Goal: Information Seeking & Learning: Learn about a topic

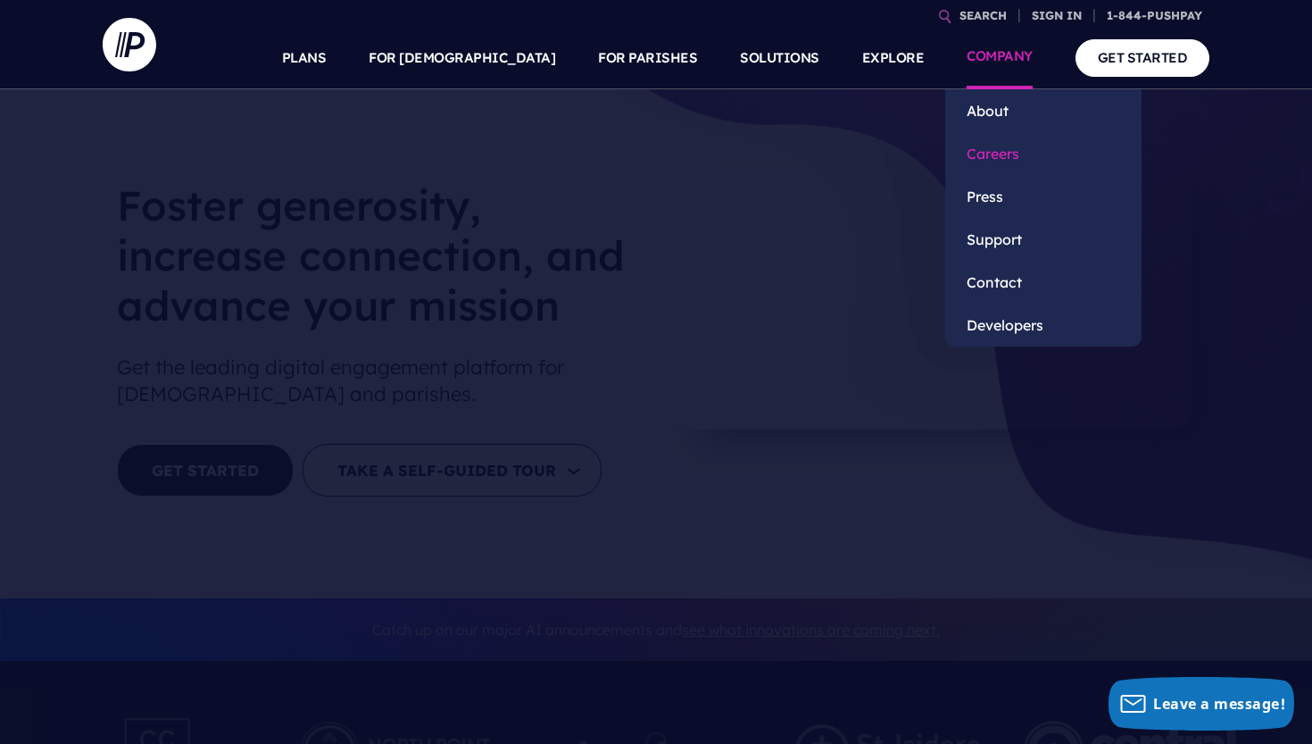
click at [1002, 155] on link "Careers" at bounding box center [1044, 153] width 196 height 43
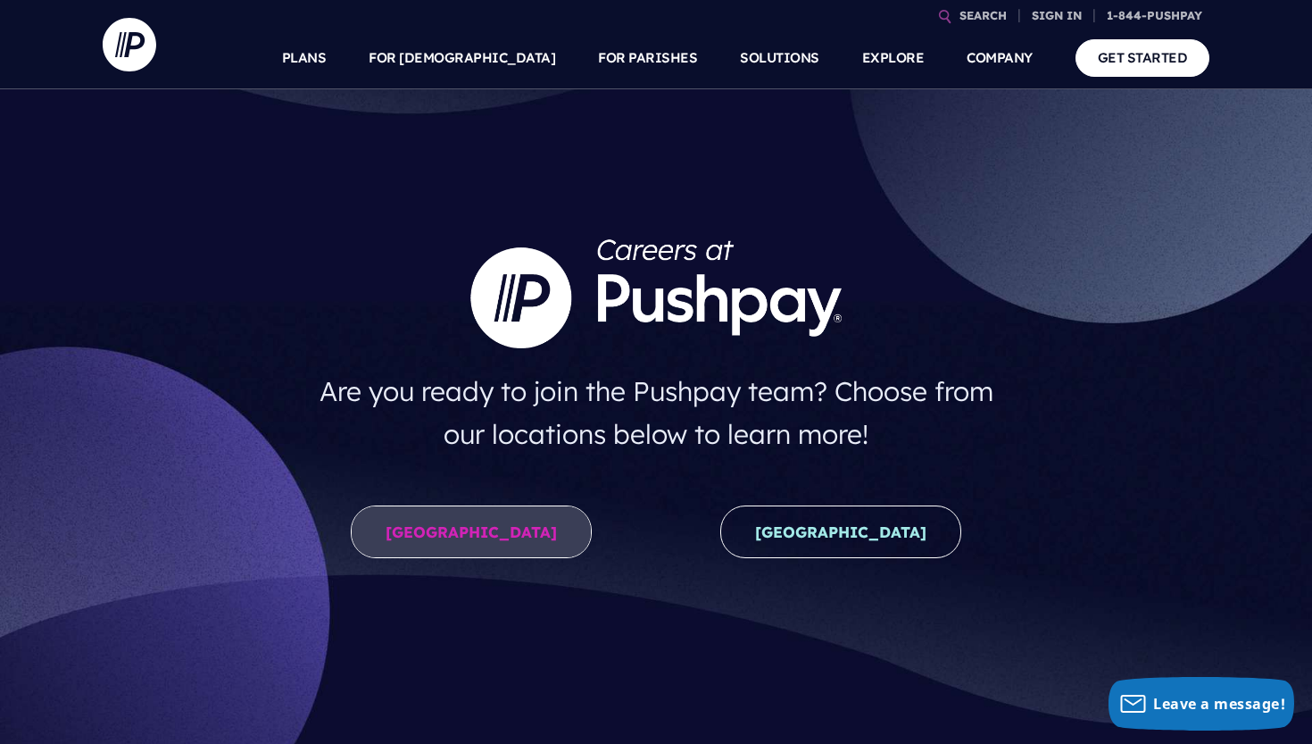
click at [510, 525] on link "[GEOGRAPHIC_DATA]" at bounding box center [471, 531] width 241 height 53
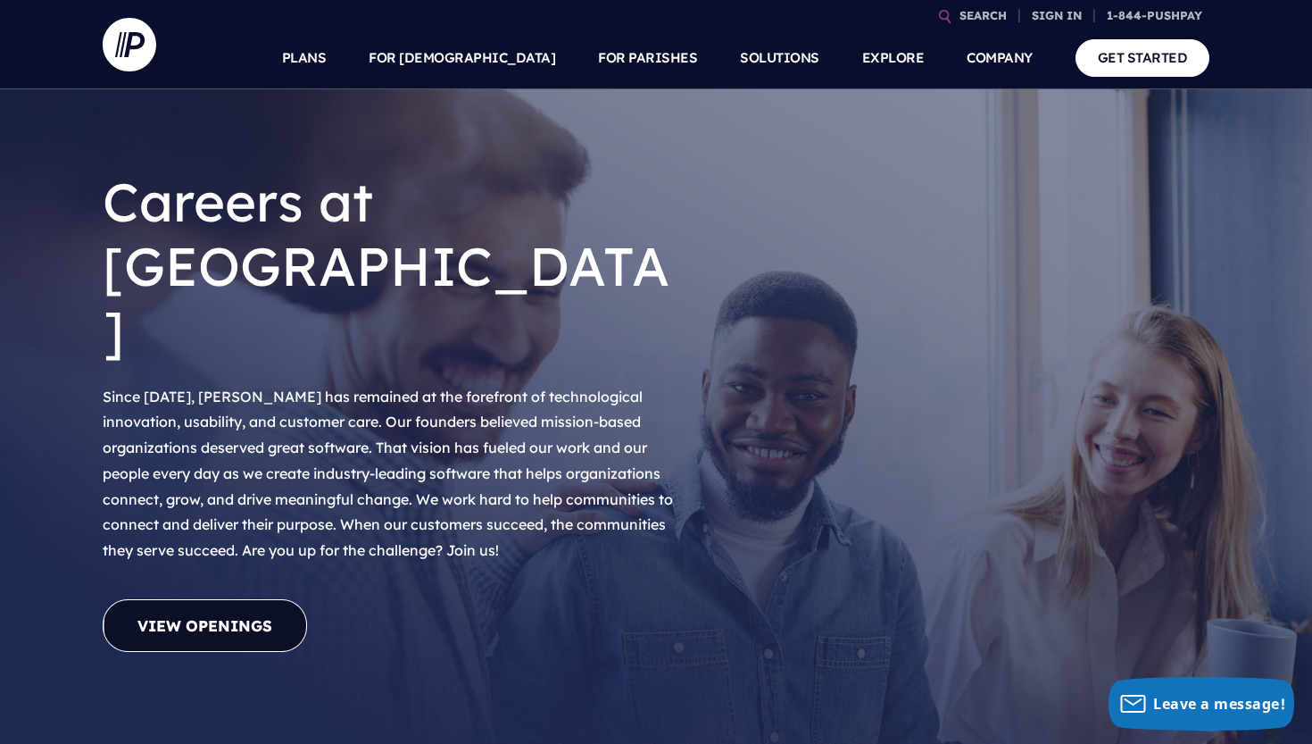
click at [271, 599] on link "View Openings" at bounding box center [205, 625] width 204 height 53
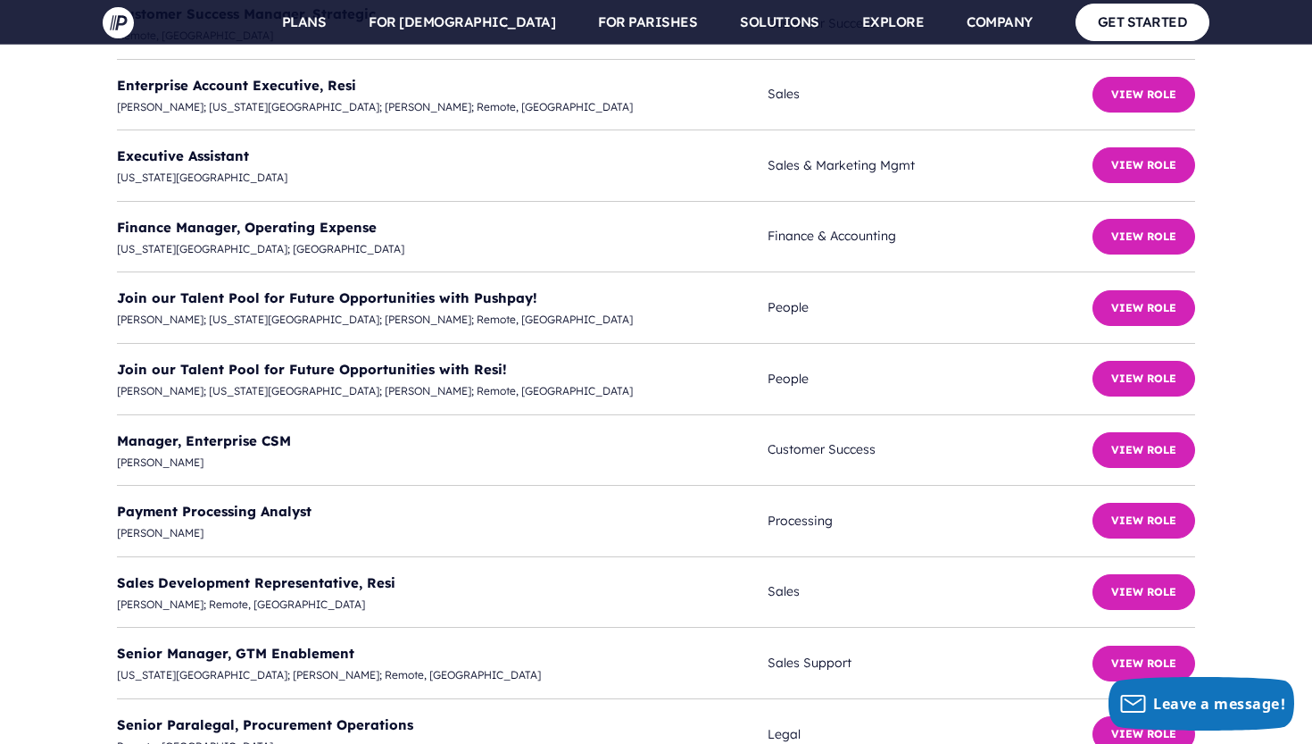
scroll to position [4920, 0]
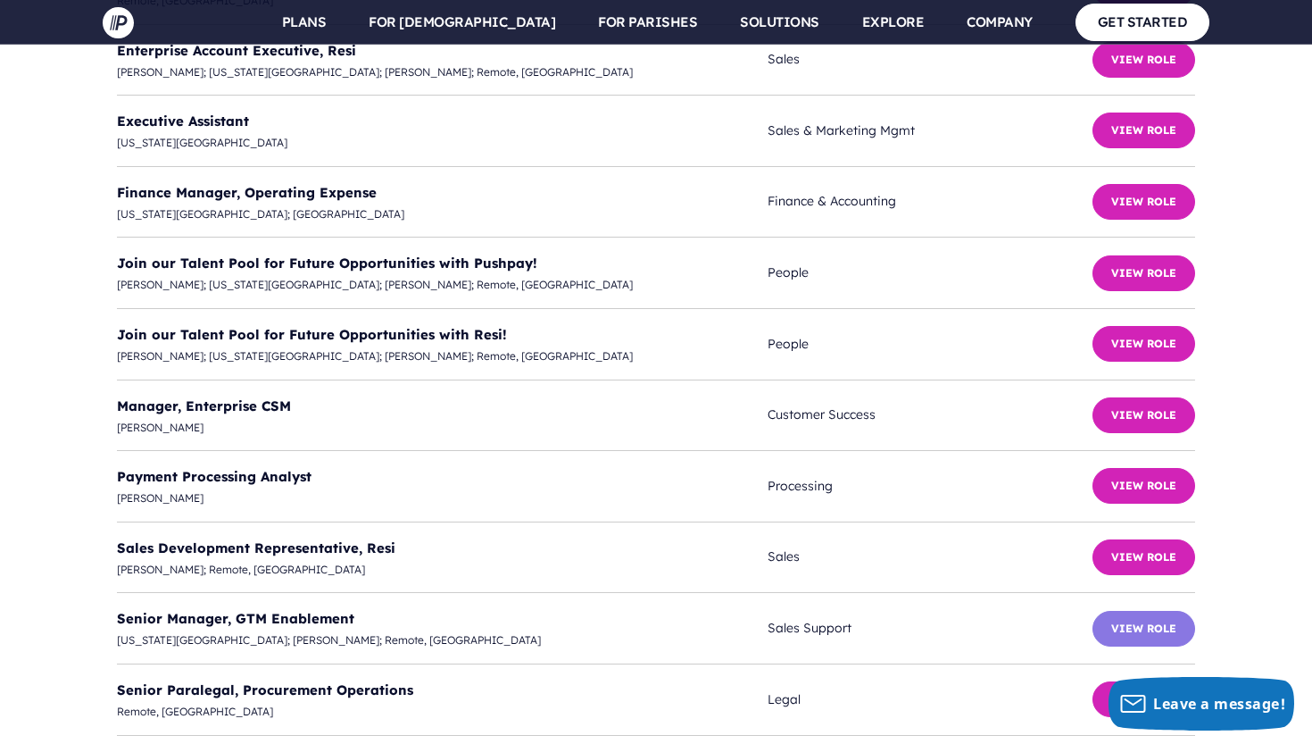
click at [1158, 611] on button "View Role" at bounding box center [1144, 629] width 103 height 36
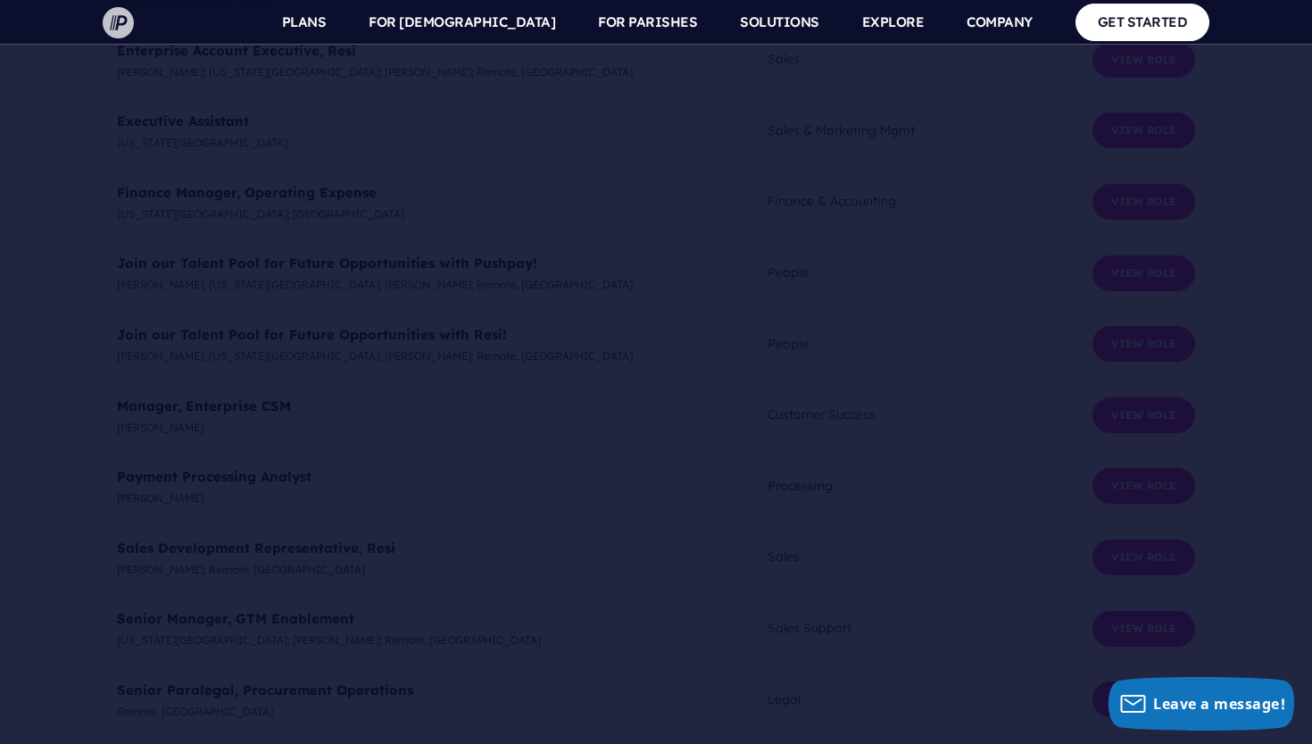
click at [107, 16] on img at bounding box center [118, 22] width 31 height 31
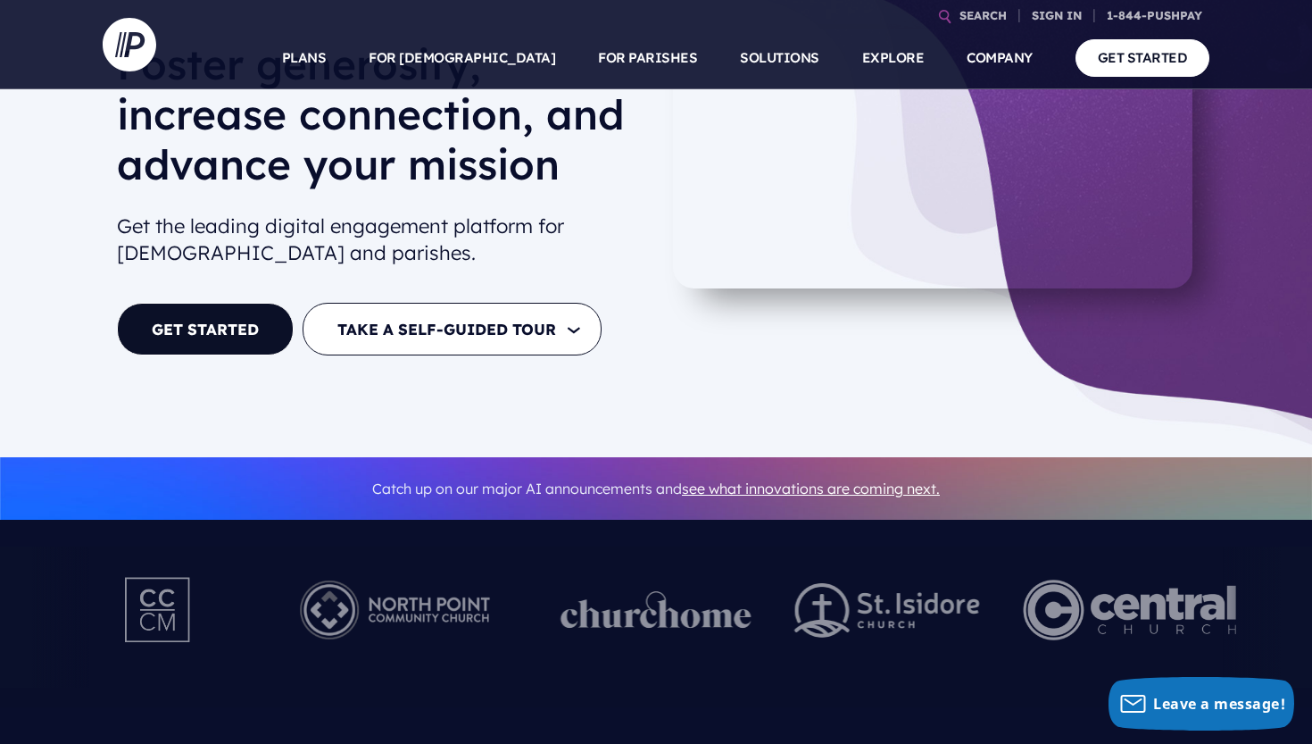
scroll to position [140, 0]
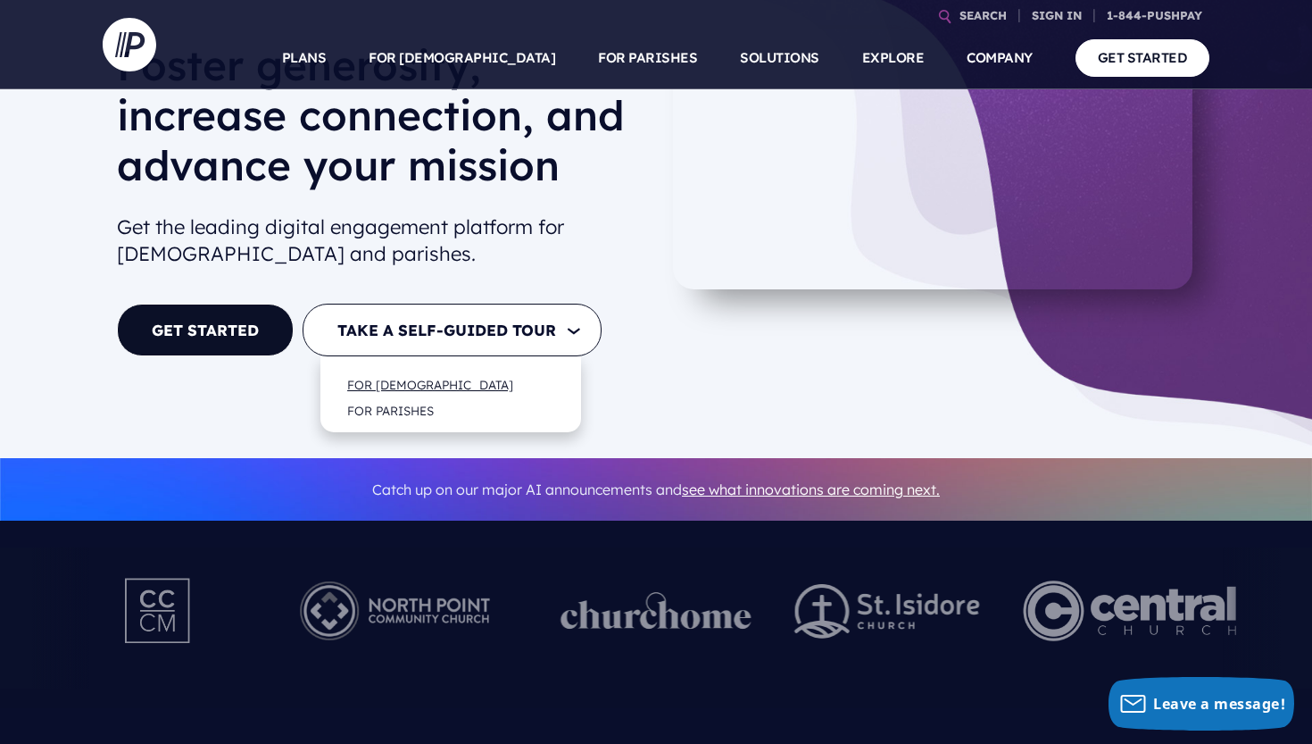
click at [439, 383] on link "FOR [DEMOGRAPHIC_DATA]" at bounding box center [430, 384] width 202 height 42
